Goal: Task Accomplishment & Management: Manage account settings

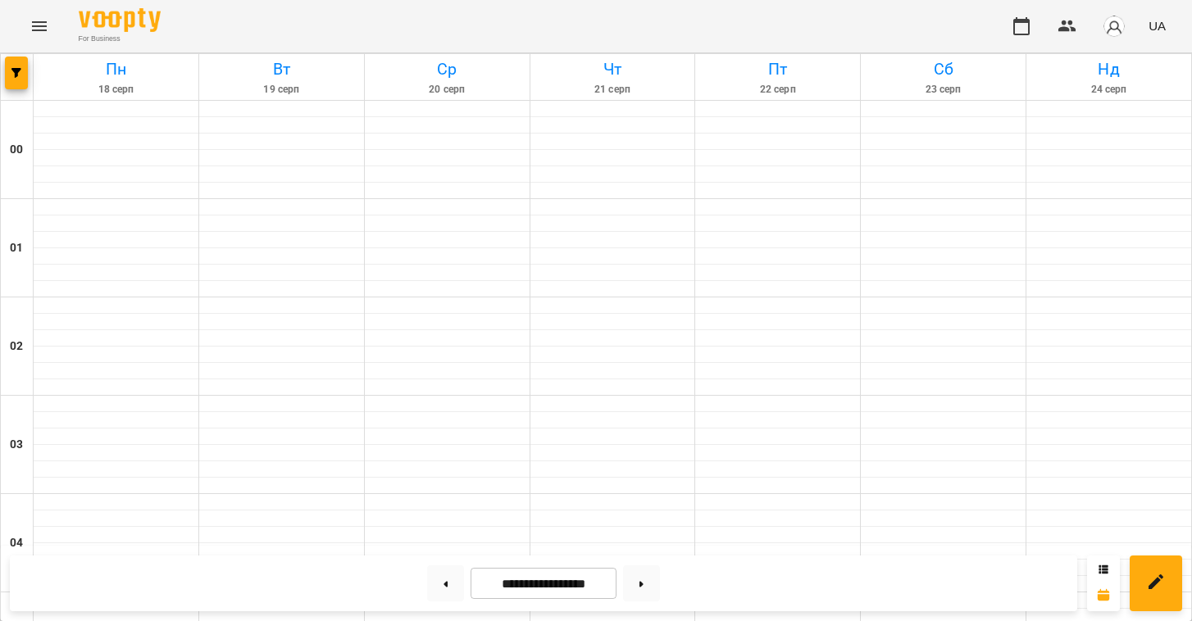
scroll to position [1267, 0]
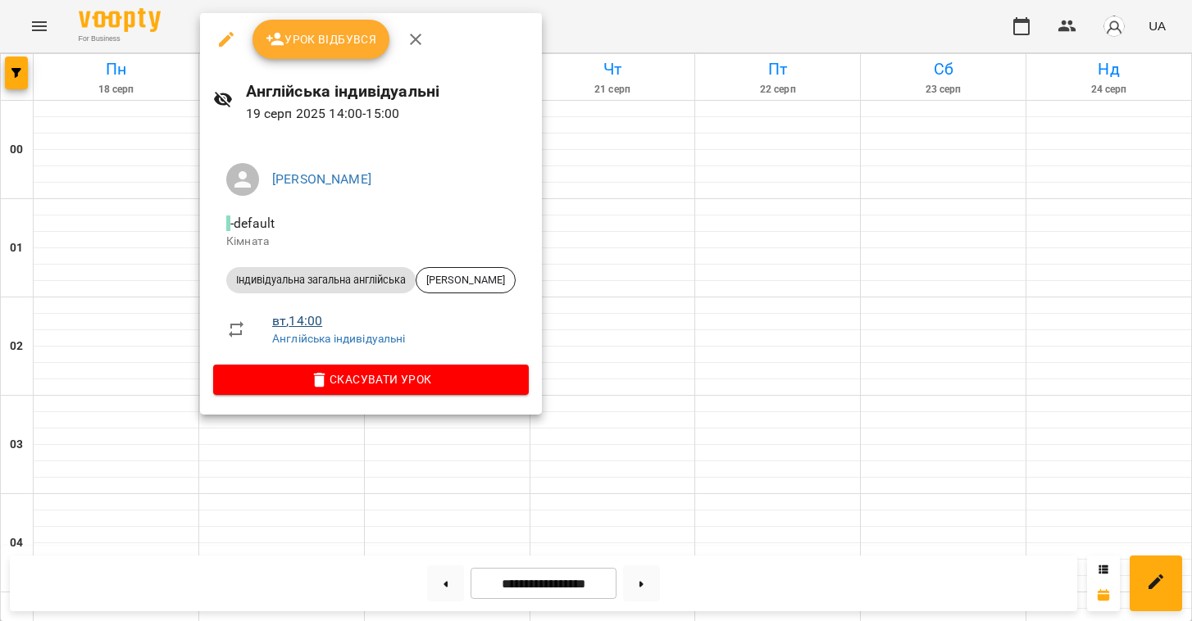
click at [296, 317] on link "вт , 14:00" at bounding box center [297, 321] width 50 height 16
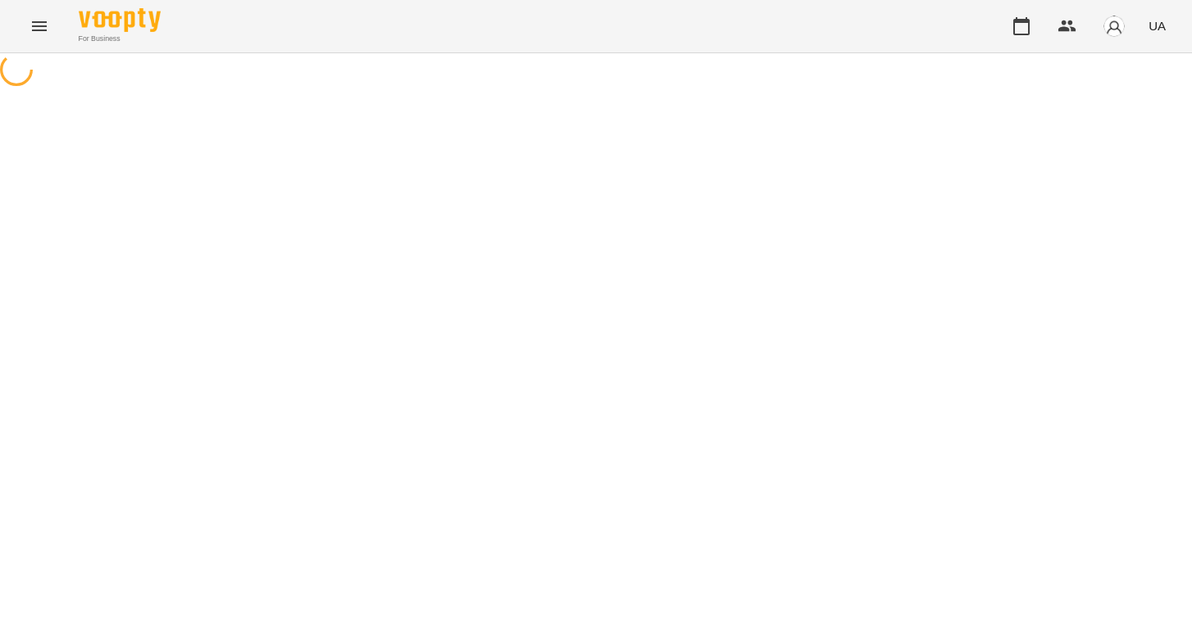
select select "*"
select select "**********"
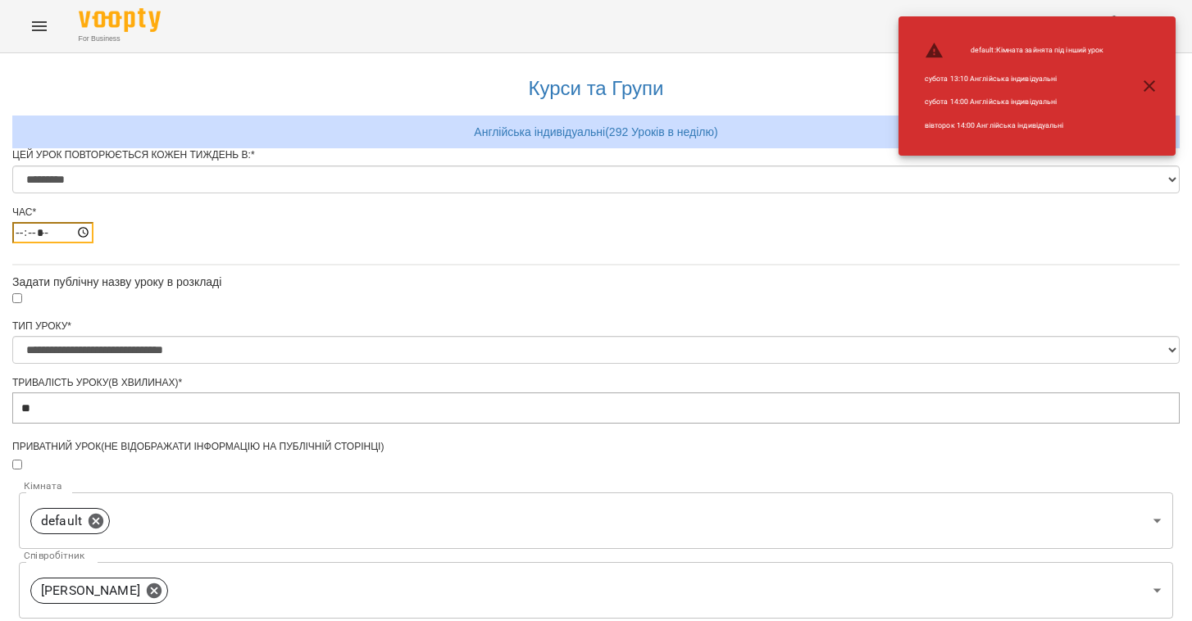
click at [93, 243] on input "*****" at bounding box center [52, 232] width 81 height 21
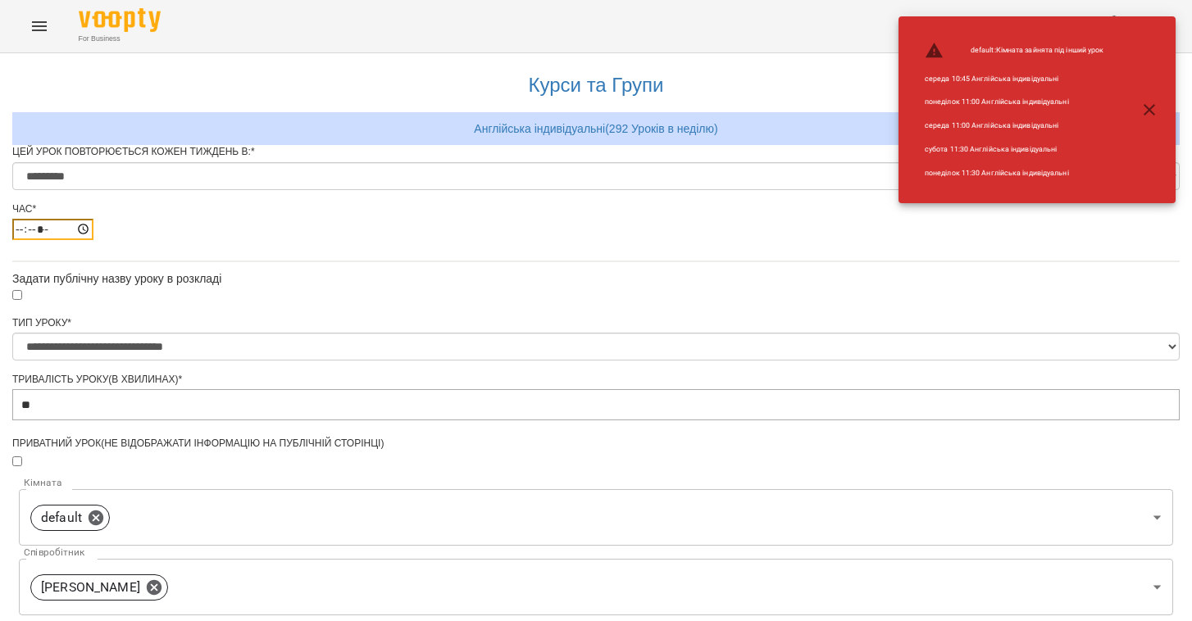
scroll to position [557, 0]
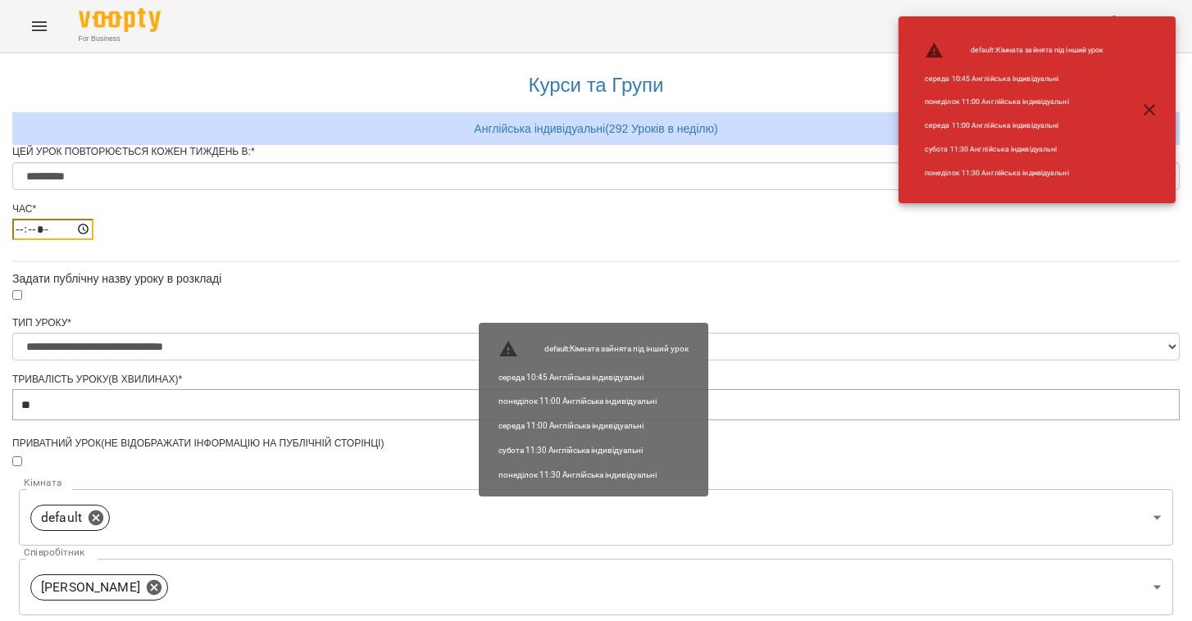
type input "*****"
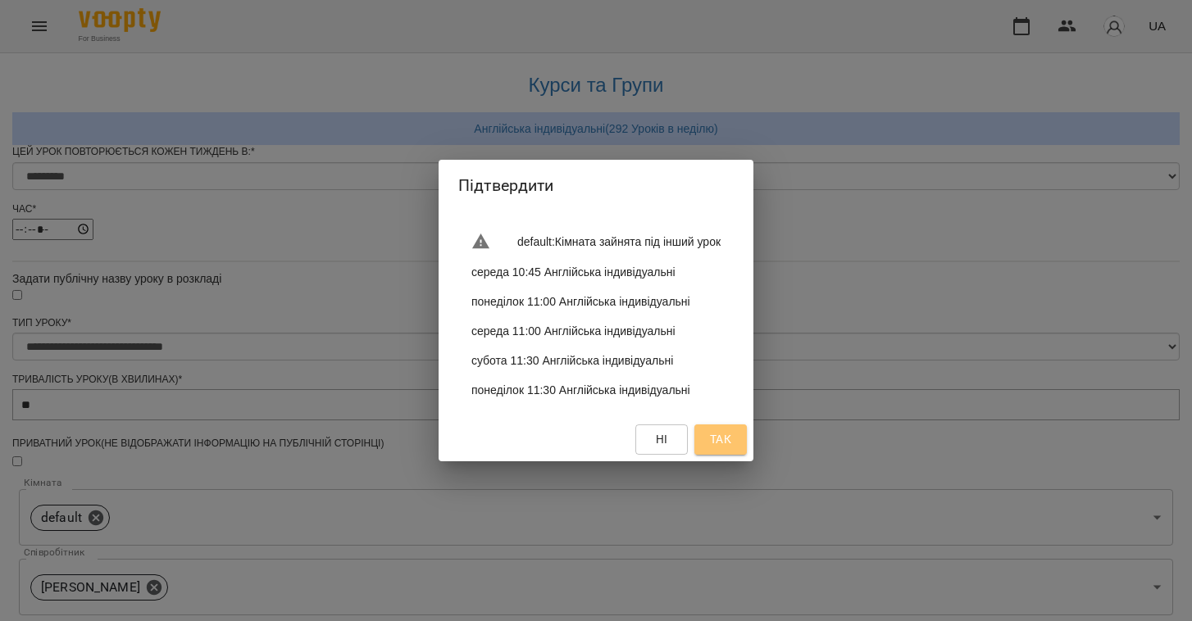
click at [731, 439] on span "Так" at bounding box center [720, 440] width 21 height 20
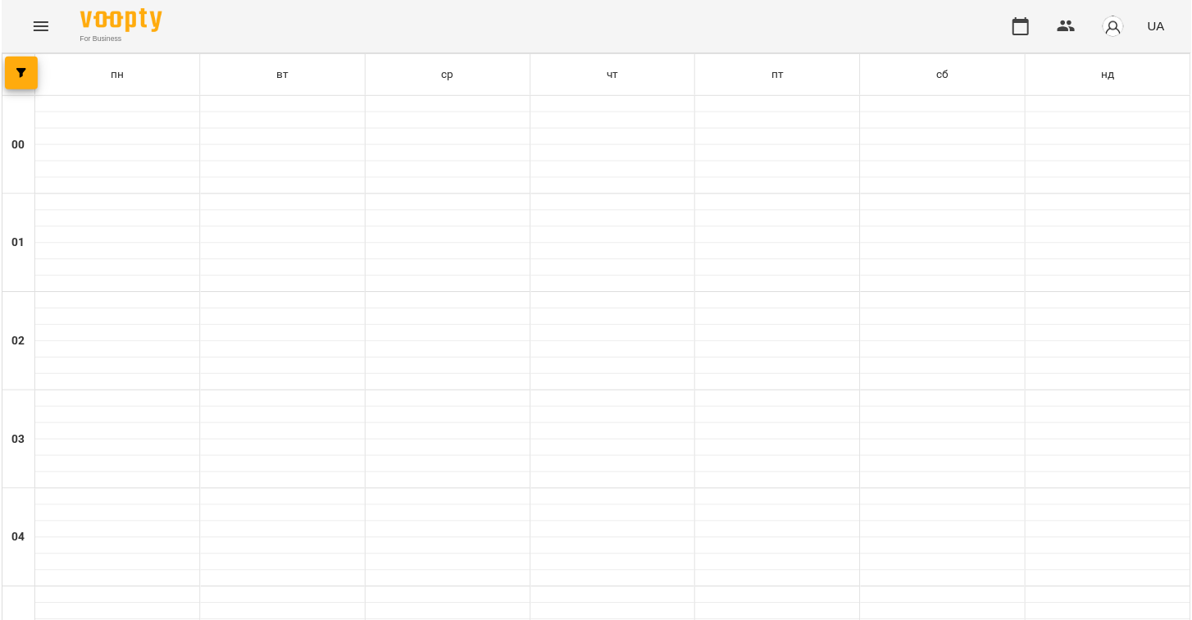
scroll to position [1517, 0]
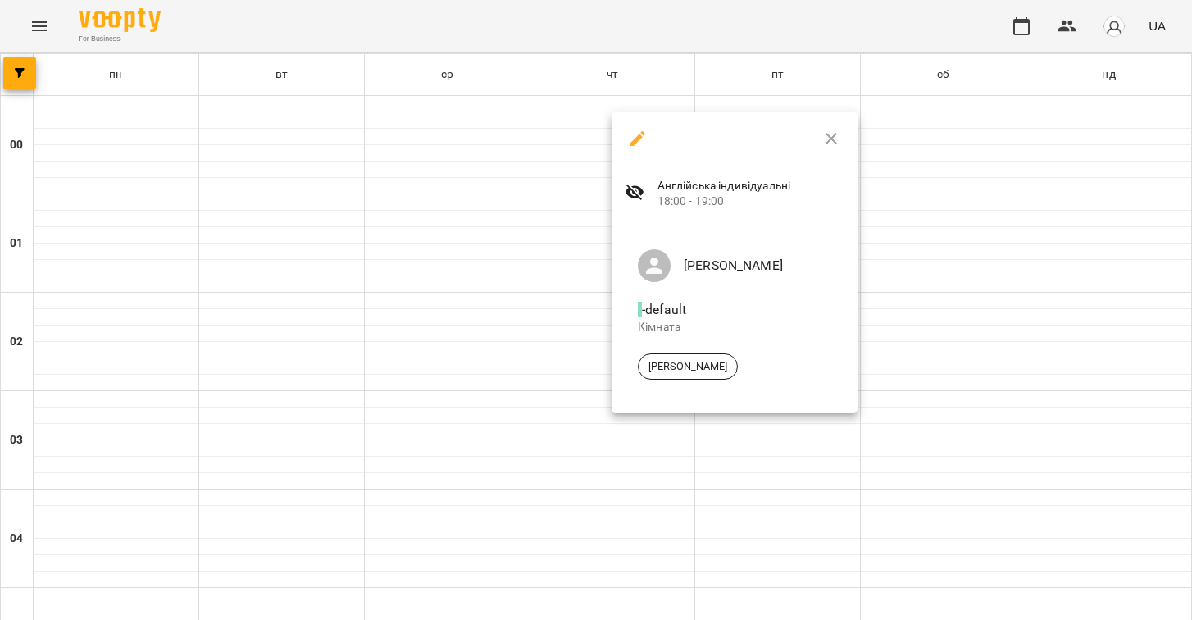
click at [831, 145] on icon "button" at bounding box center [831, 139] width 20 height 20
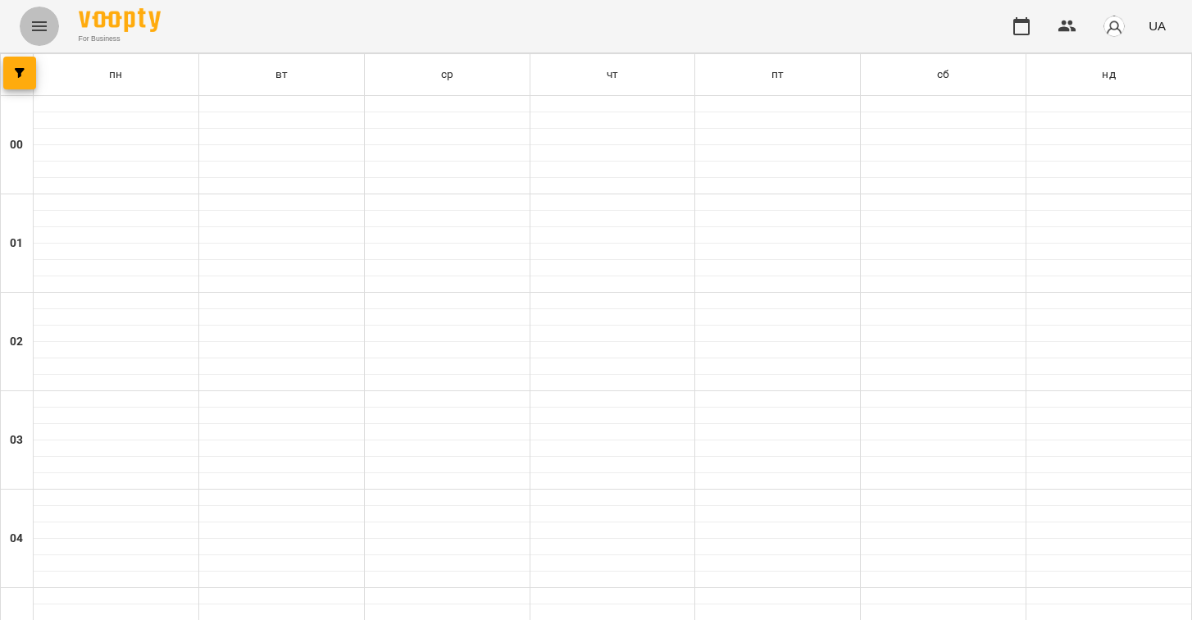
click at [44, 14] on button "Menu" at bounding box center [39, 26] width 39 height 39
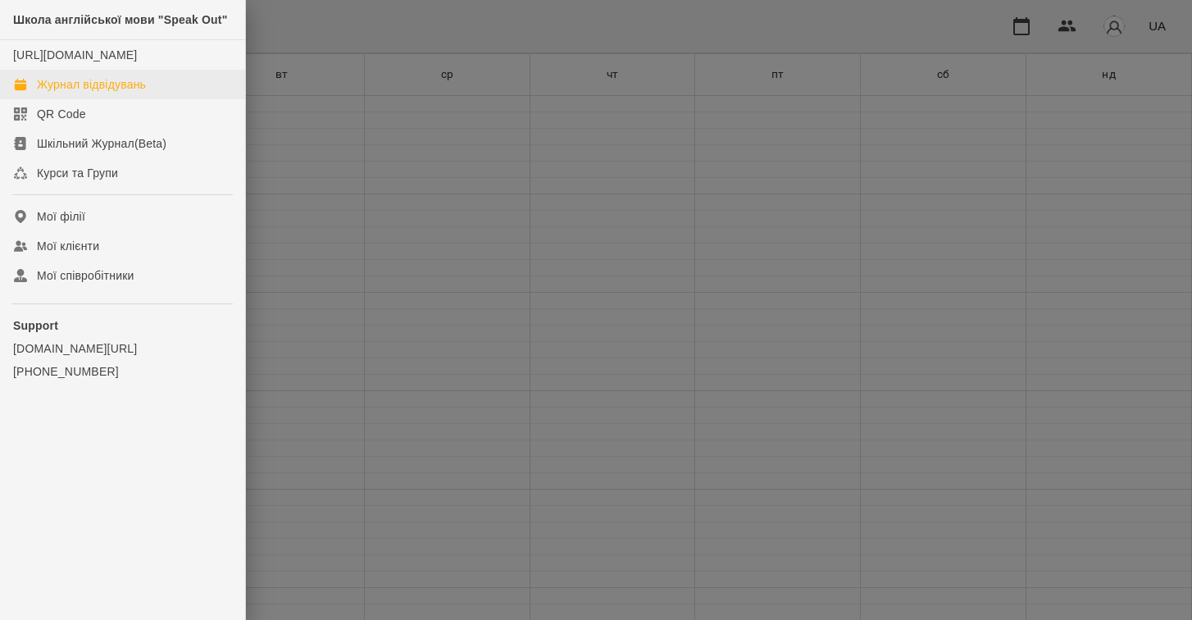
click at [52, 93] on div "Журнал відвідувань" at bounding box center [91, 84] width 109 height 16
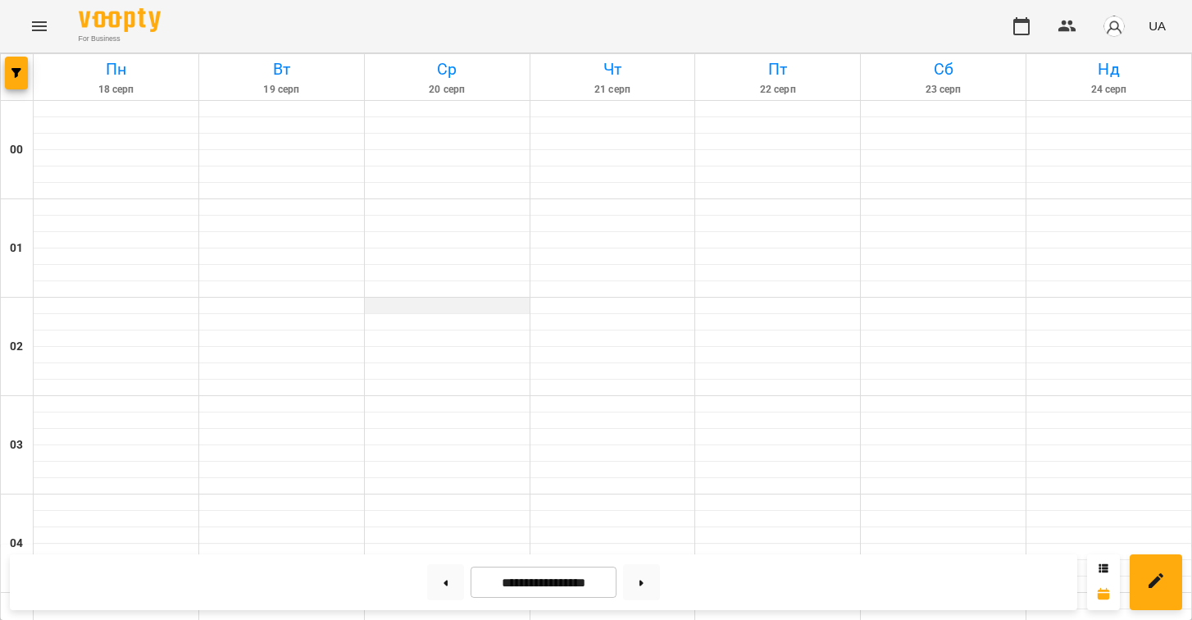
scroll to position [1580, 0]
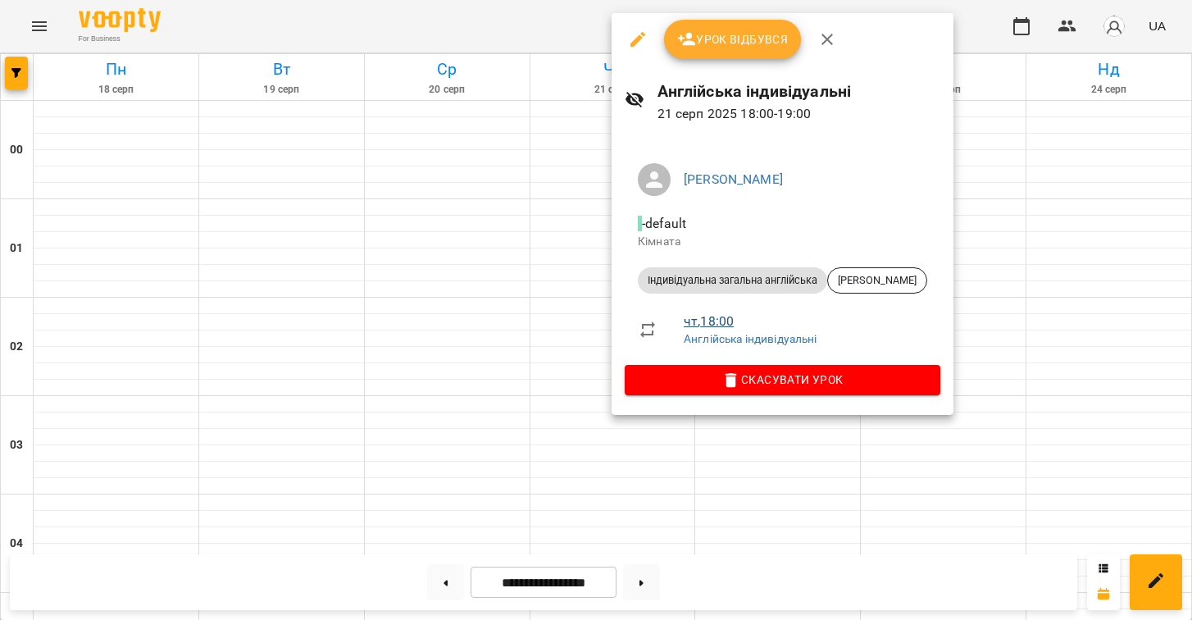
click at [716, 316] on link "чт , 18:00" at bounding box center [709, 321] width 50 height 16
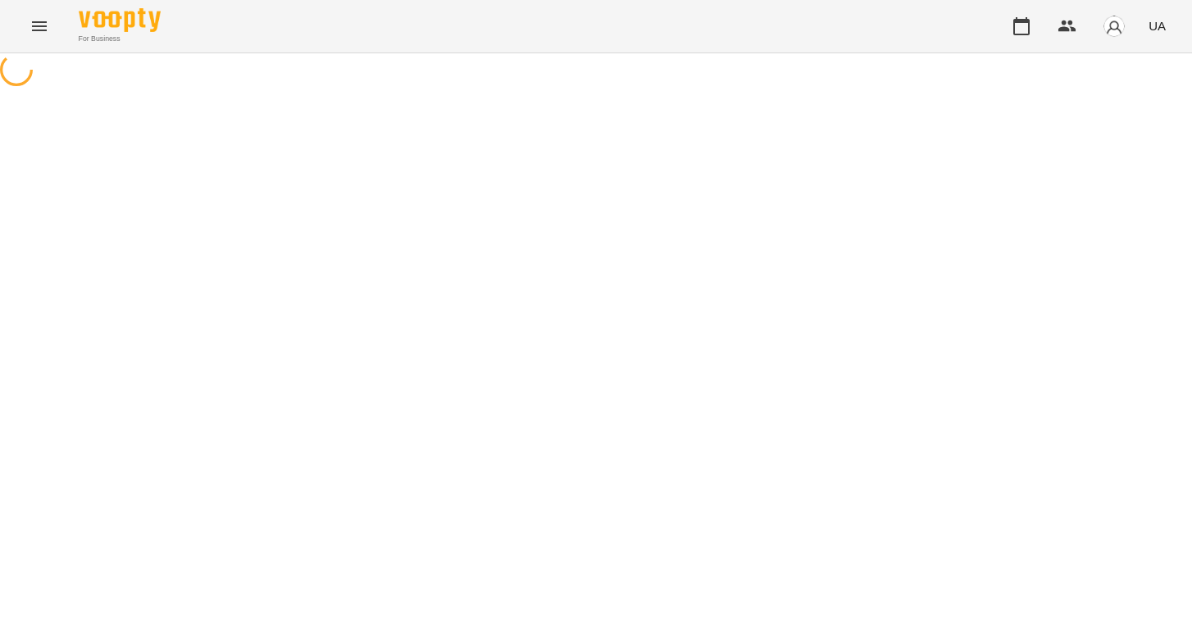
select select "*"
select select "**********"
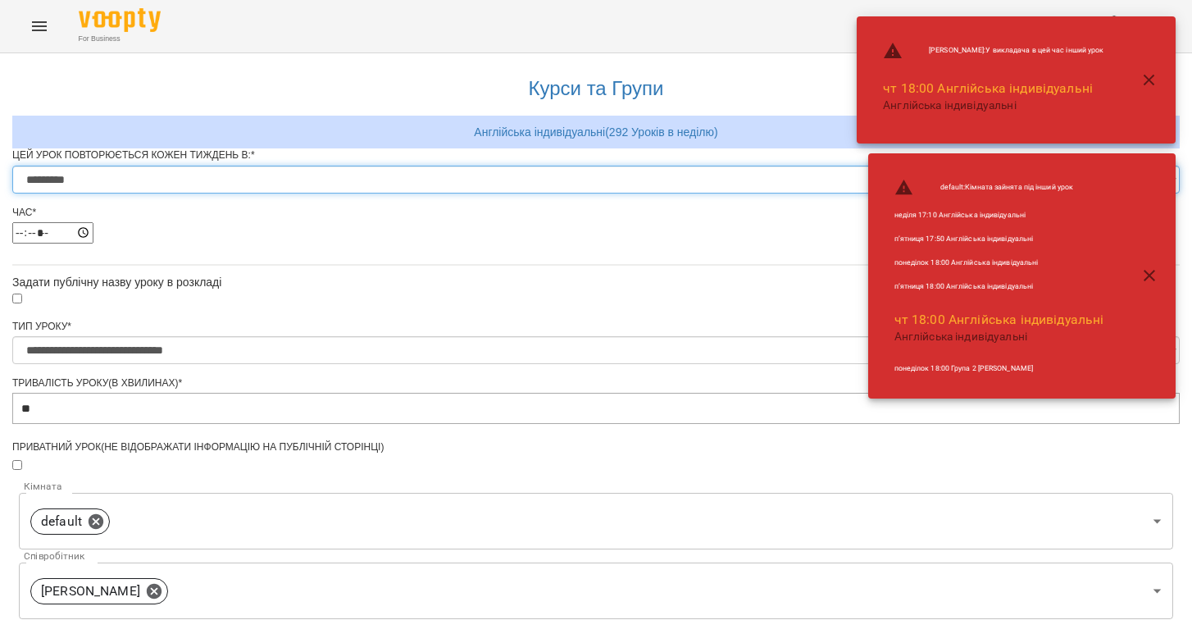
select select "*"
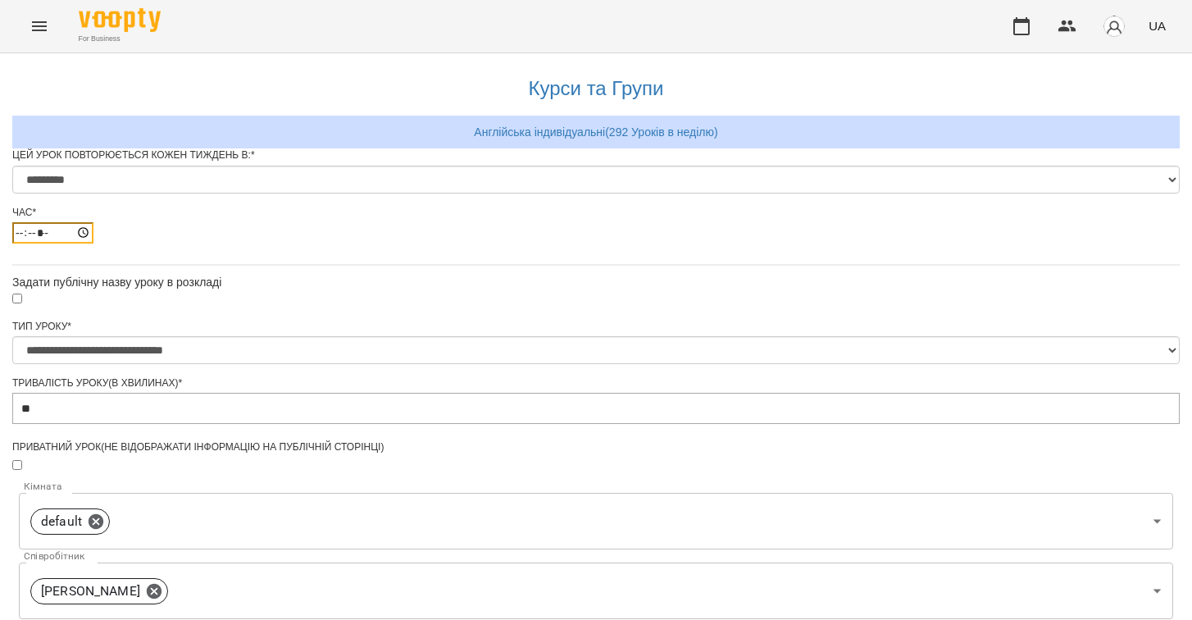
click at [93, 243] on input "*****" at bounding box center [52, 232] width 81 height 21
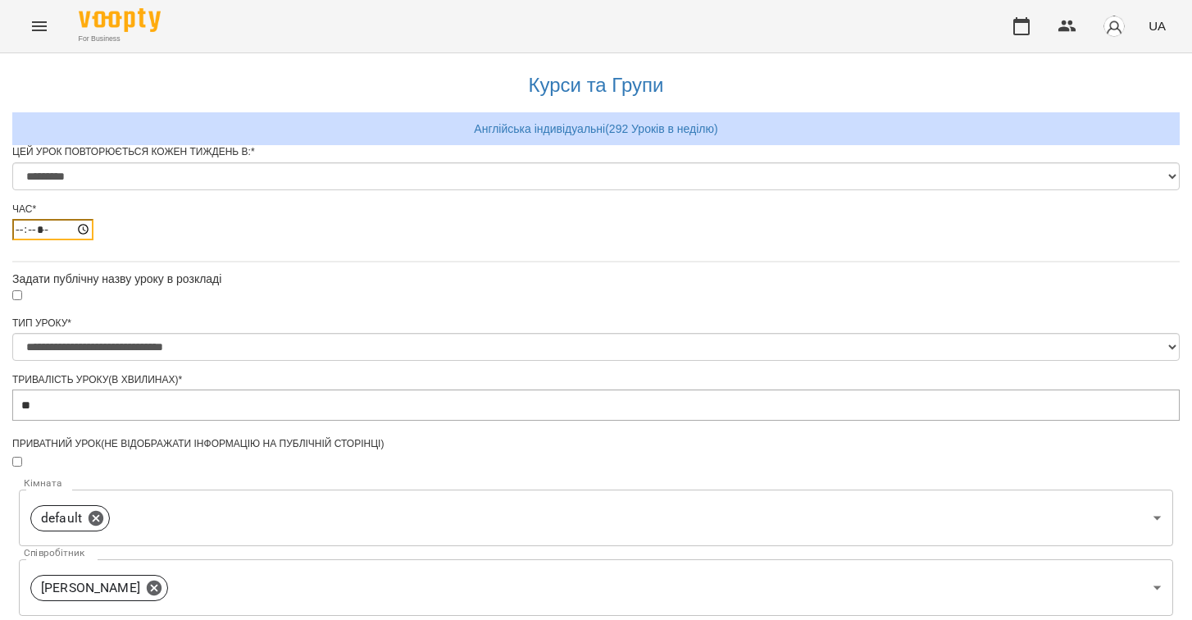
scroll to position [591, 0]
type input "*****"
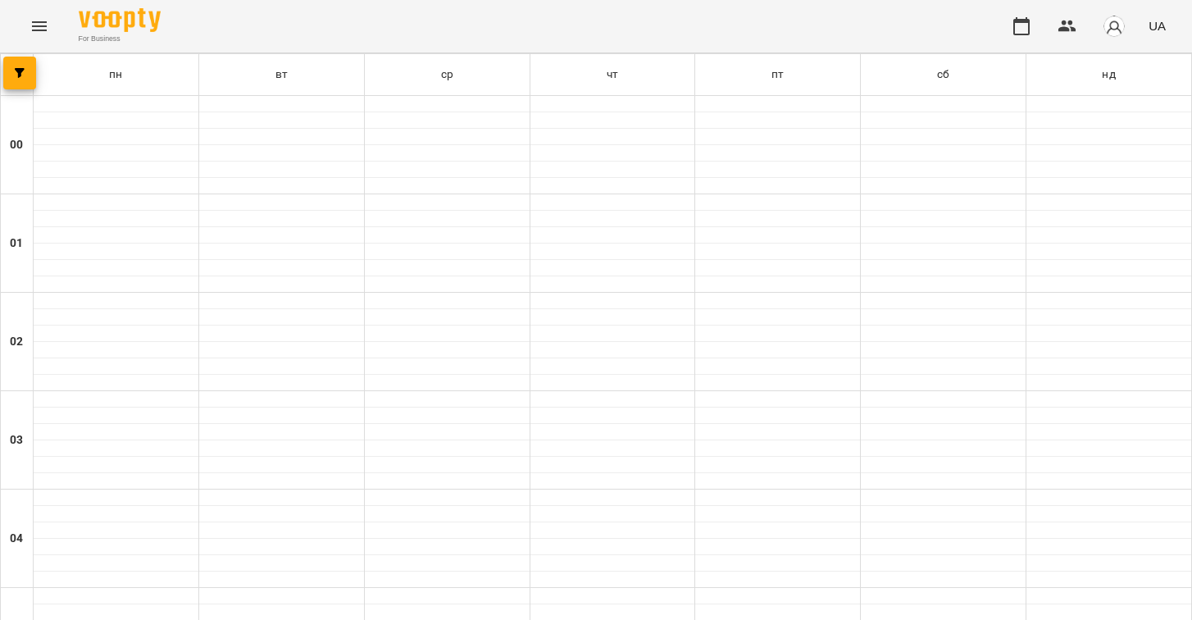
scroll to position [1102, 0]
click at [32, 33] on icon "Menu" at bounding box center [40, 26] width 20 height 20
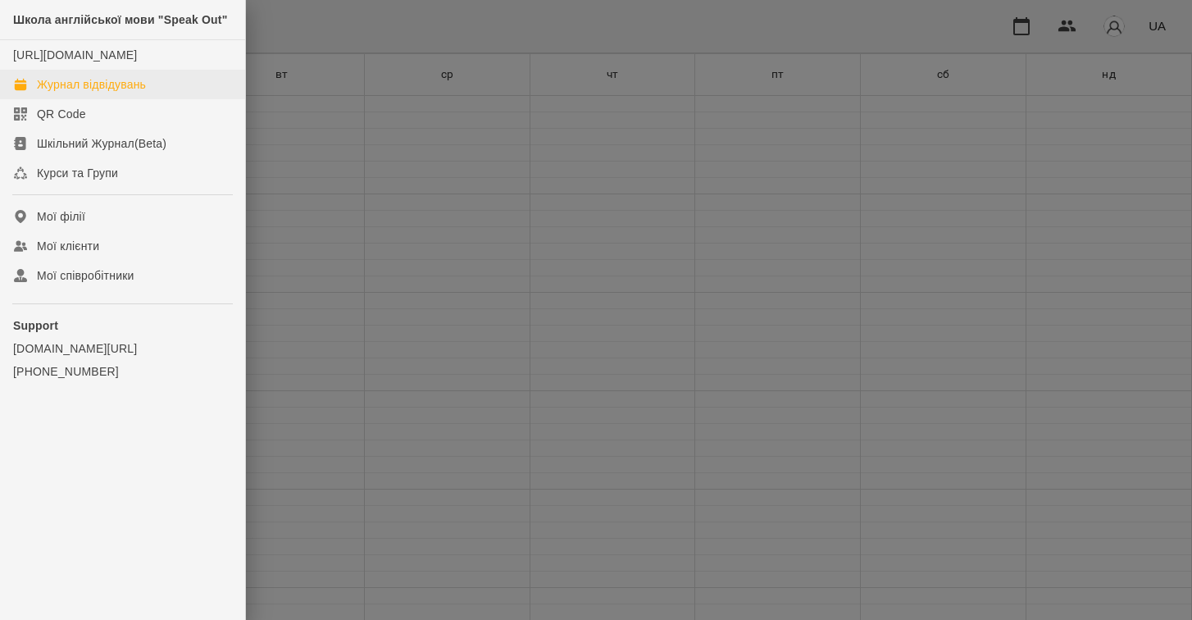
click at [88, 93] on div "Журнал відвідувань" at bounding box center [91, 84] width 109 height 16
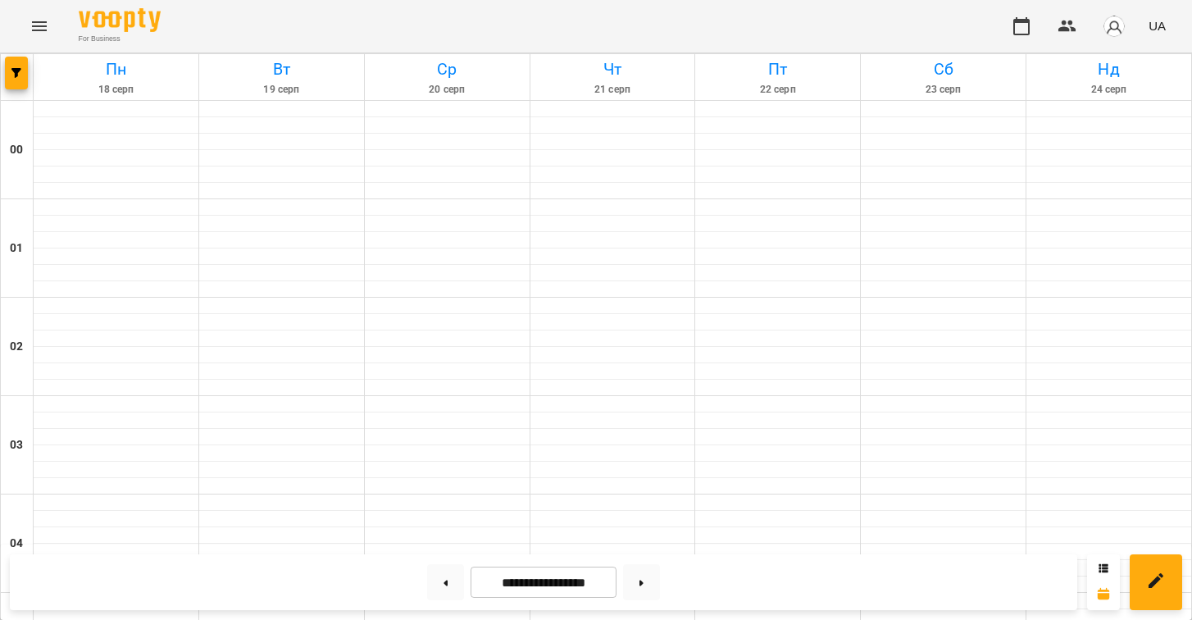
scroll to position [1672, 0]
click at [48, 20] on icon "Menu" at bounding box center [40, 26] width 20 height 20
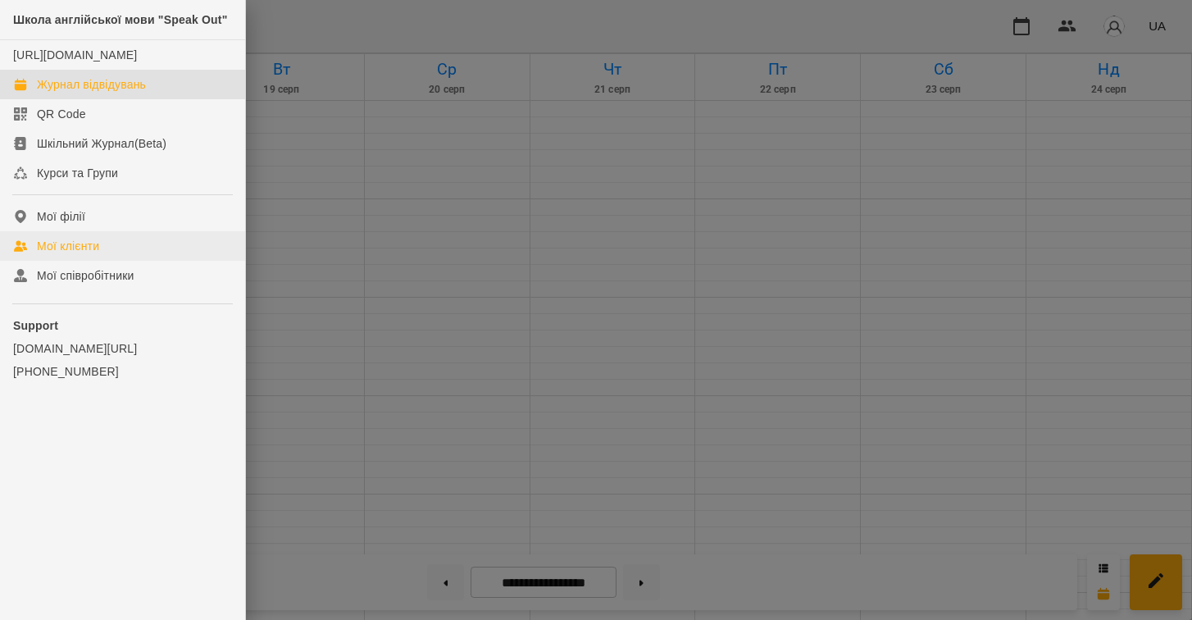
click at [30, 261] on link "Мої клієнти" at bounding box center [122, 246] width 245 height 30
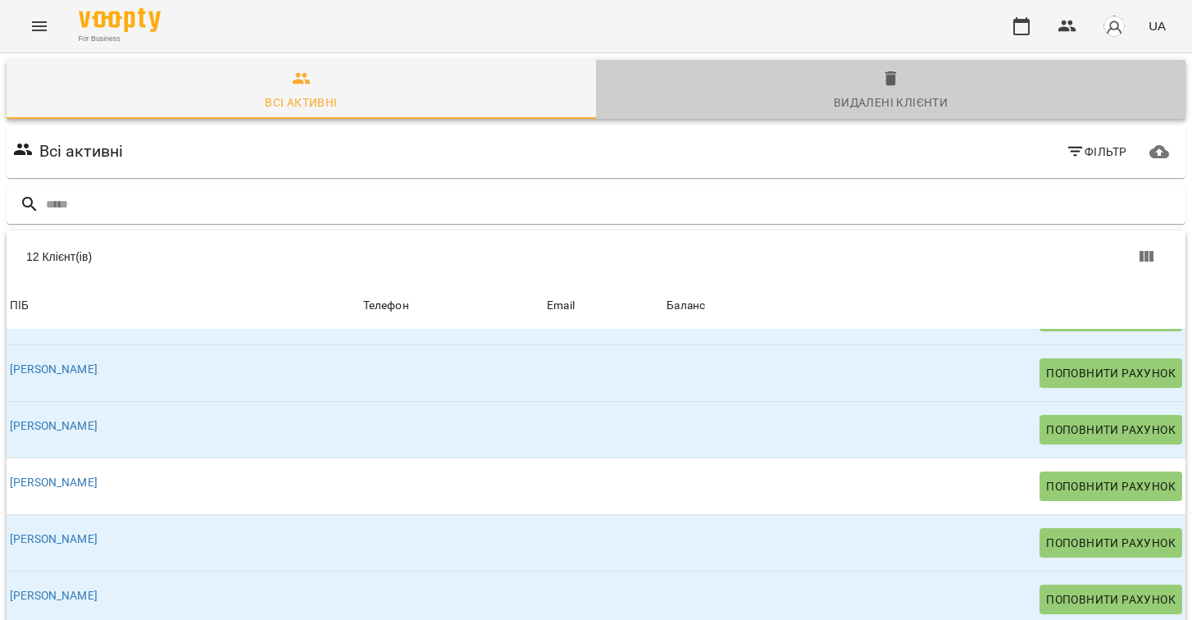
click at [741, 81] on span "Видалені клієнти" at bounding box center [891, 91] width 570 height 44
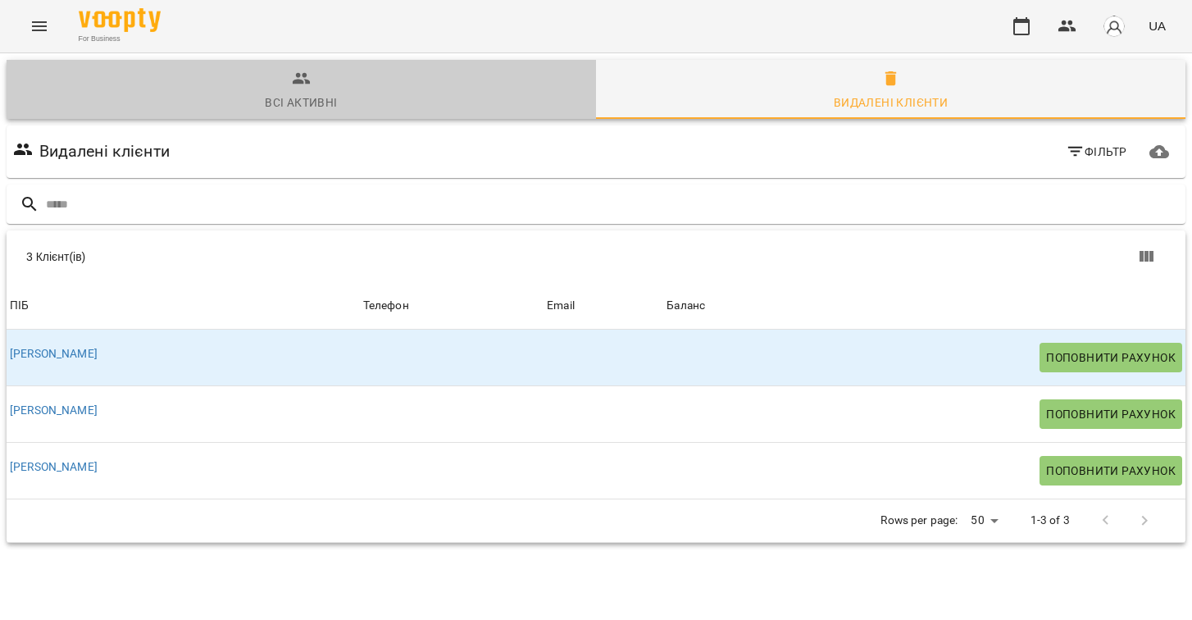
click at [320, 81] on span "Всі активні" at bounding box center [301, 91] width 570 height 44
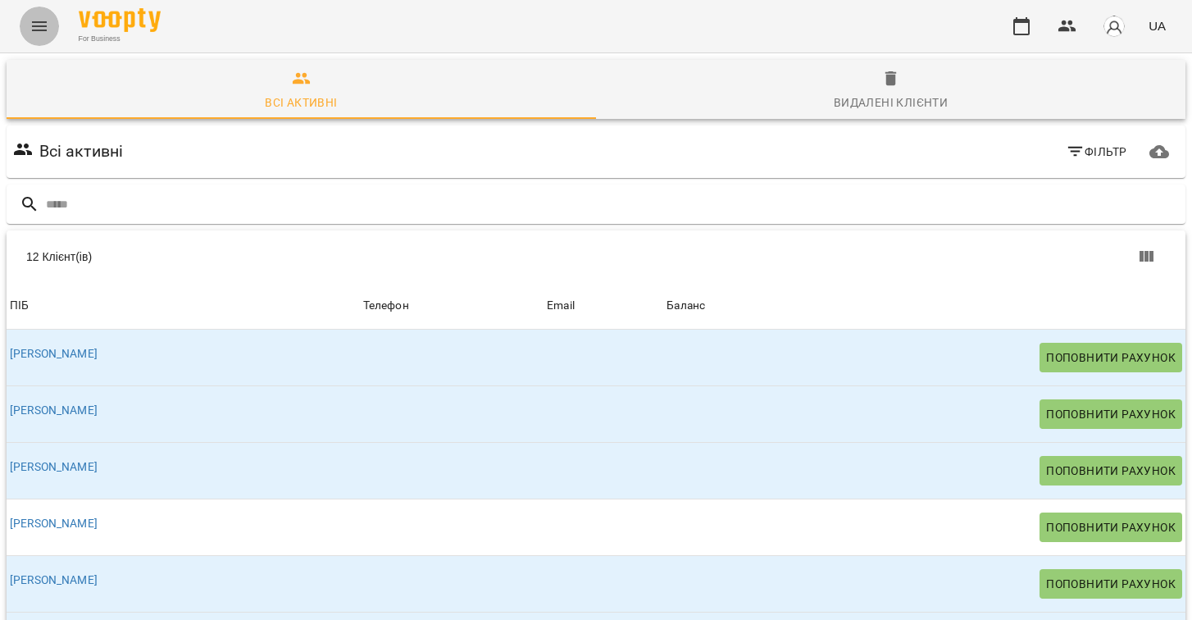
click at [36, 33] on icon "Menu" at bounding box center [40, 26] width 20 height 20
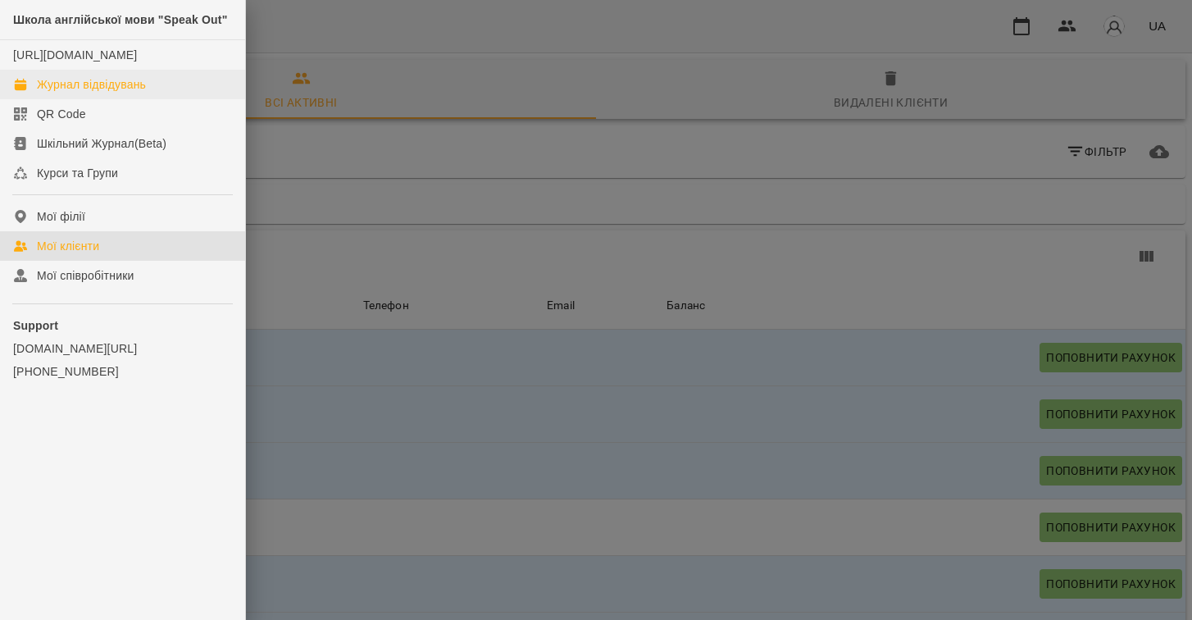
click at [61, 93] on div "Журнал відвідувань" at bounding box center [91, 84] width 109 height 16
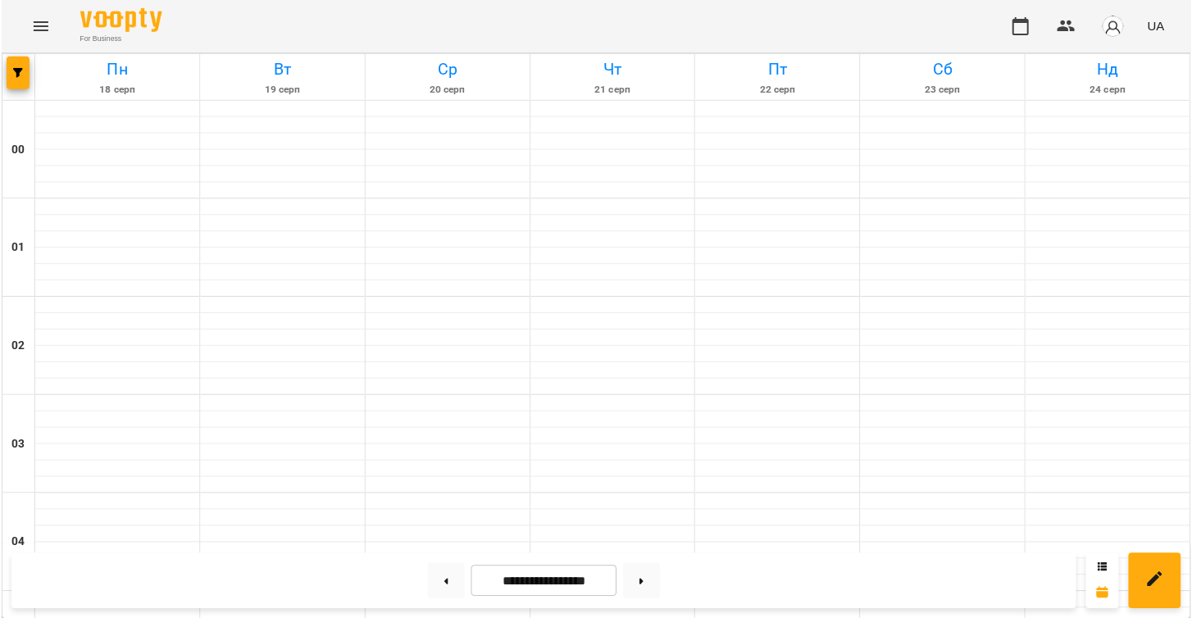
scroll to position [1817, 0]
